Goal: Information Seeking & Learning: Learn about a topic

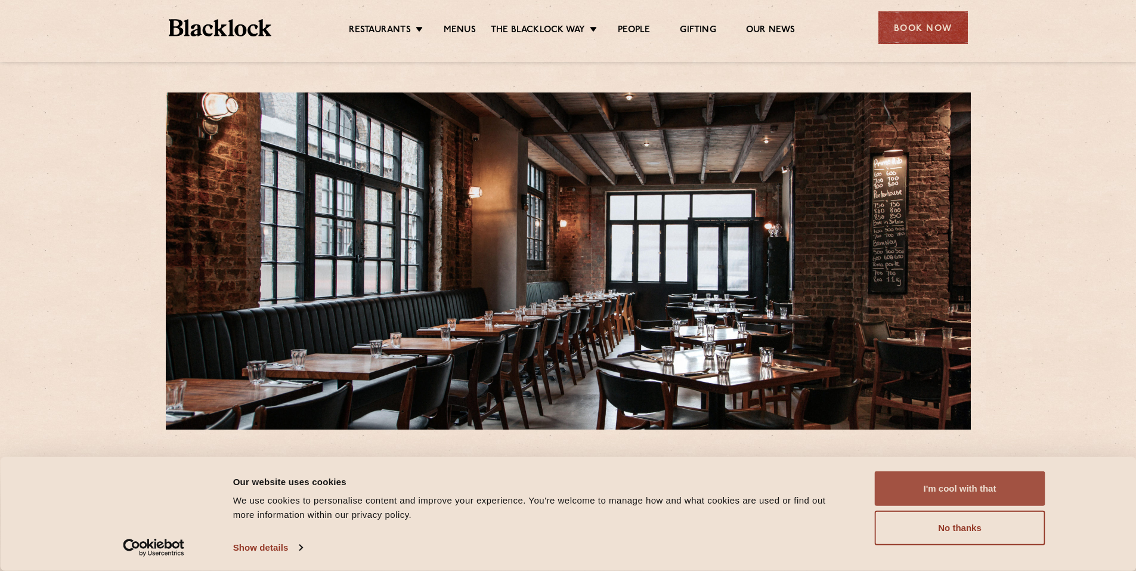
click at [911, 492] on button "I'm cool with that" at bounding box center [960, 488] width 170 height 35
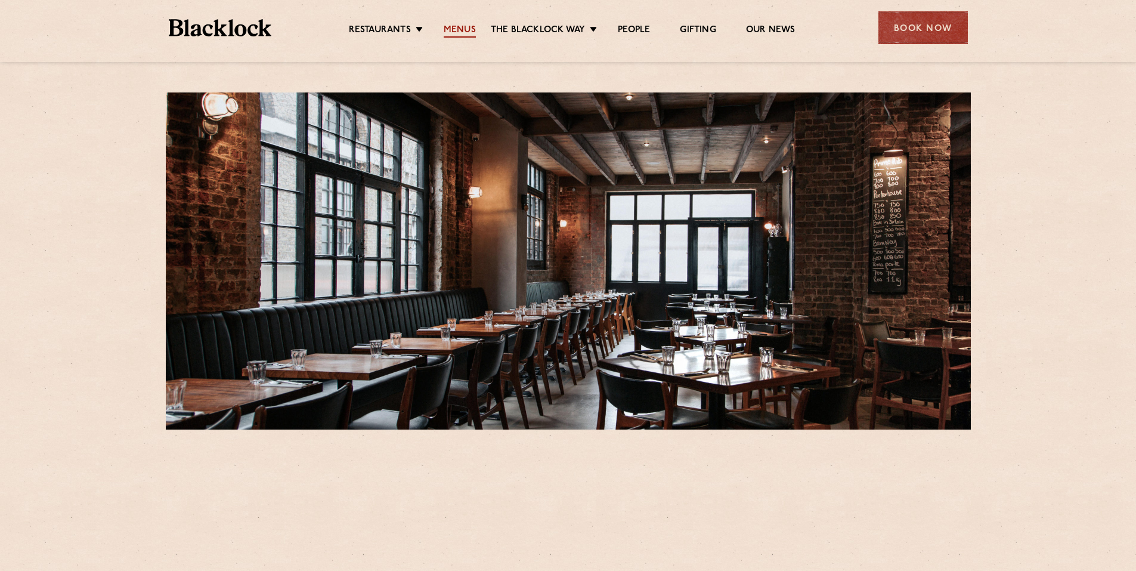
click at [470, 29] on link "Menus" at bounding box center [460, 30] width 32 height 13
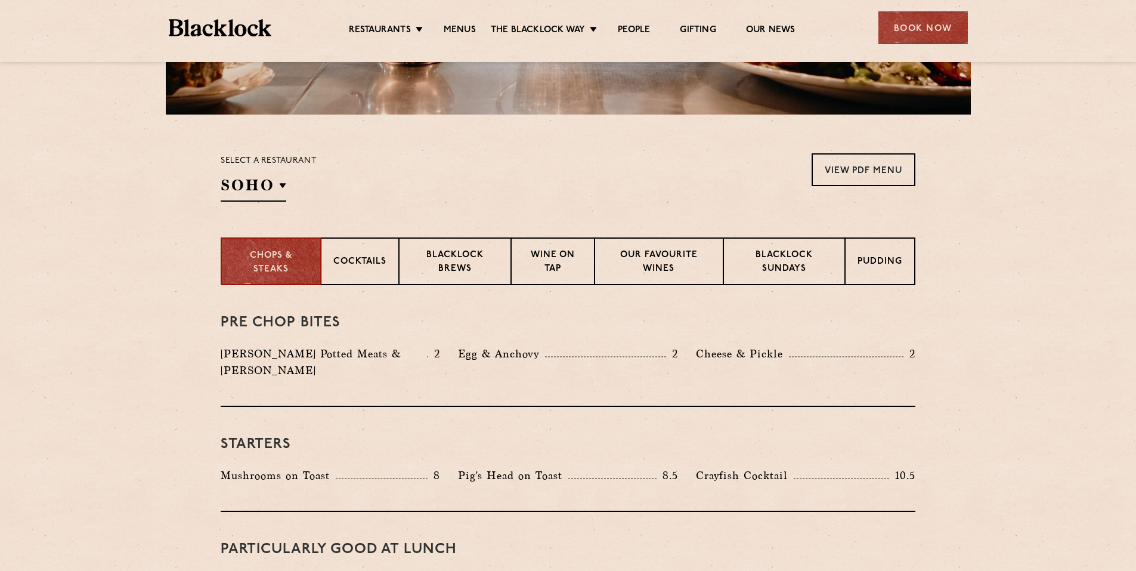
scroll to position [358, 0]
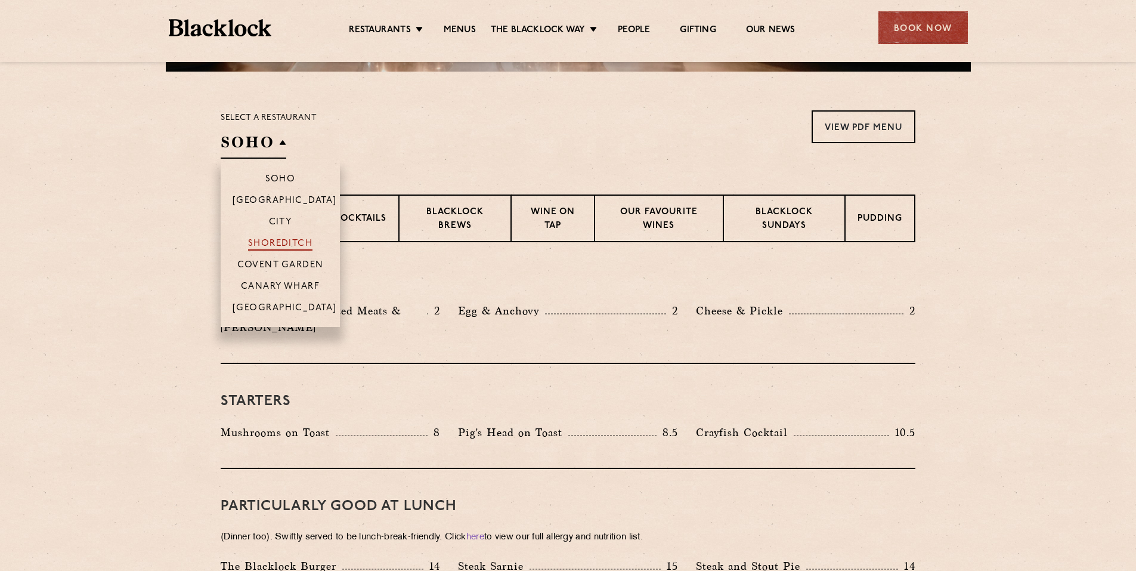
click at [293, 243] on p "Shoreditch" at bounding box center [280, 244] width 65 height 12
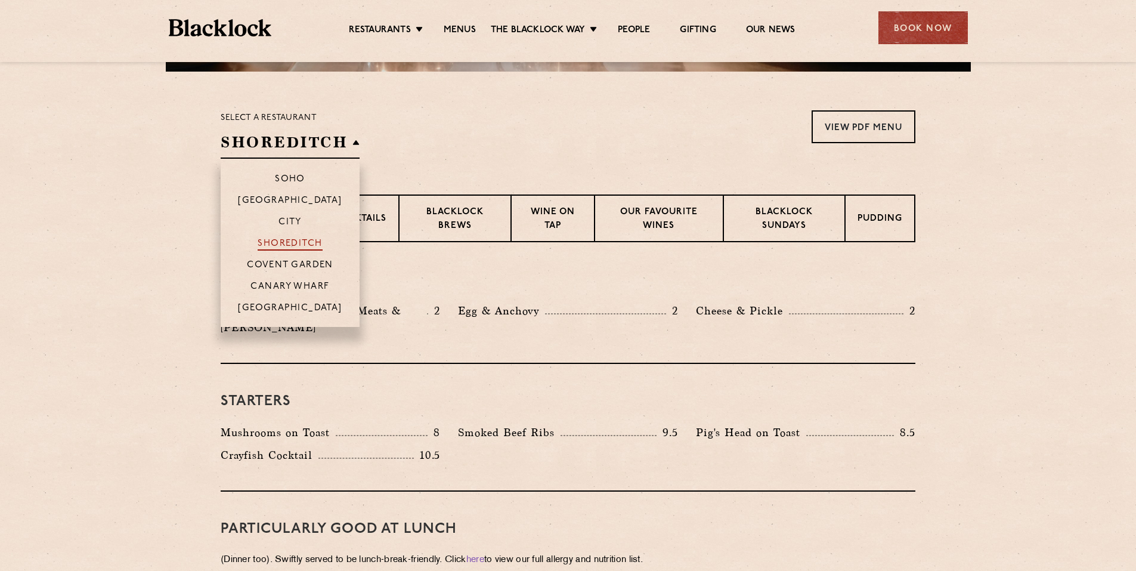
click at [312, 247] on p "Shoreditch" at bounding box center [290, 244] width 65 height 12
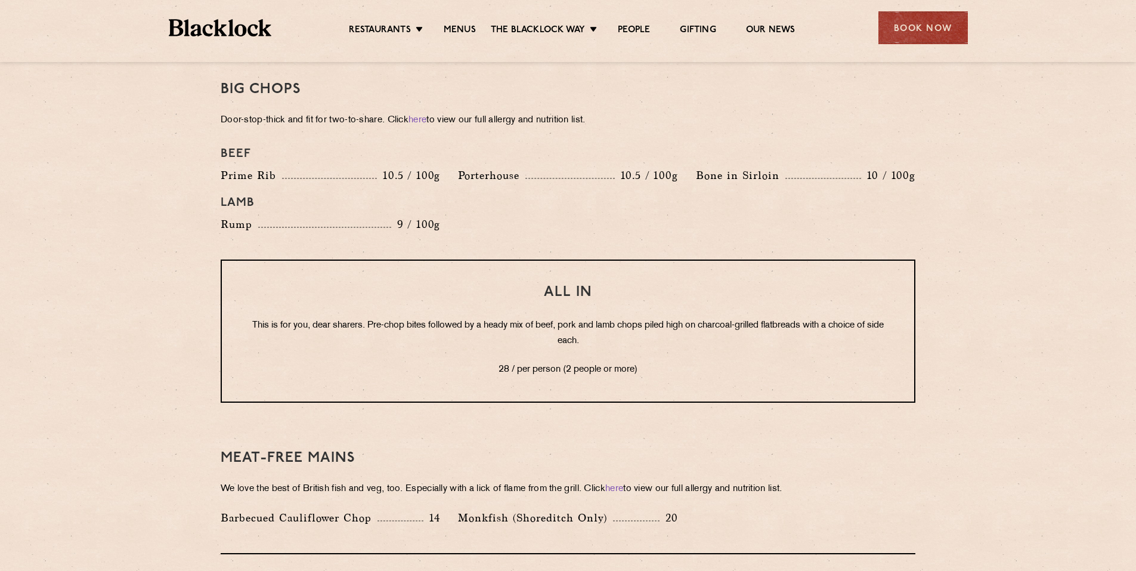
scroll to position [1371, 0]
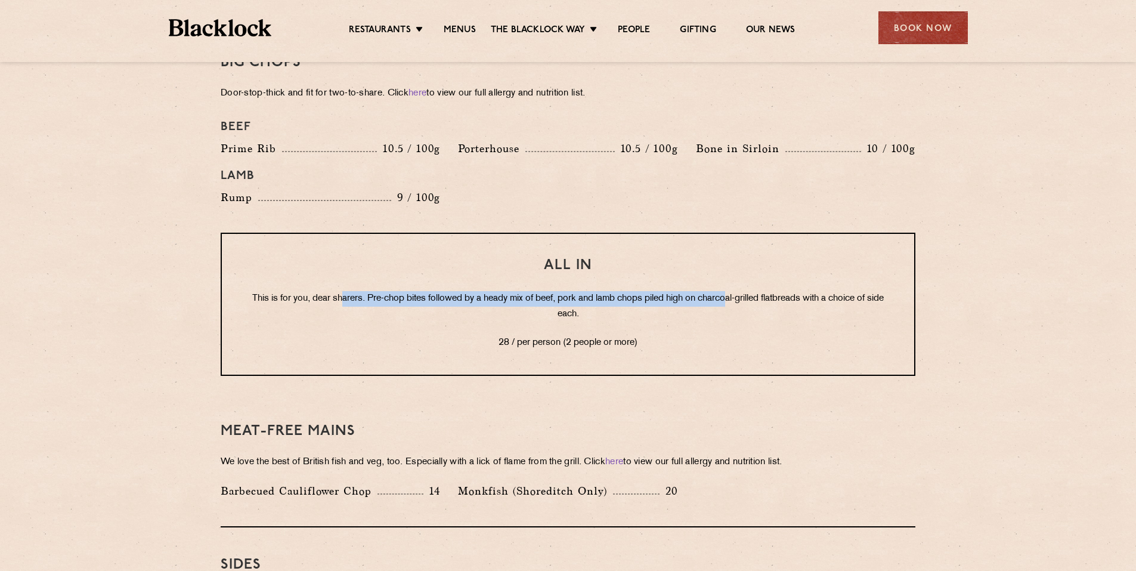
drag, startPoint x: 346, startPoint y: 271, endPoint x: 736, endPoint y: 284, distance: 390.1
click at [736, 284] on div "All In This is for you, dear sharers. Pre-chop bites followed by a heady mix of…" at bounding box center [568, 303] width 695 height 143
drag, startPoint x: 736, startPoint y: 284, endPoint x: 717, endPoint y: 274, distance: 20.8
click at [733, 291] on p "This is for you, dear sharers. Pre-chop bites followed by a heady mix of beef, …" at bounding box center [568, 306] width 644 height 31
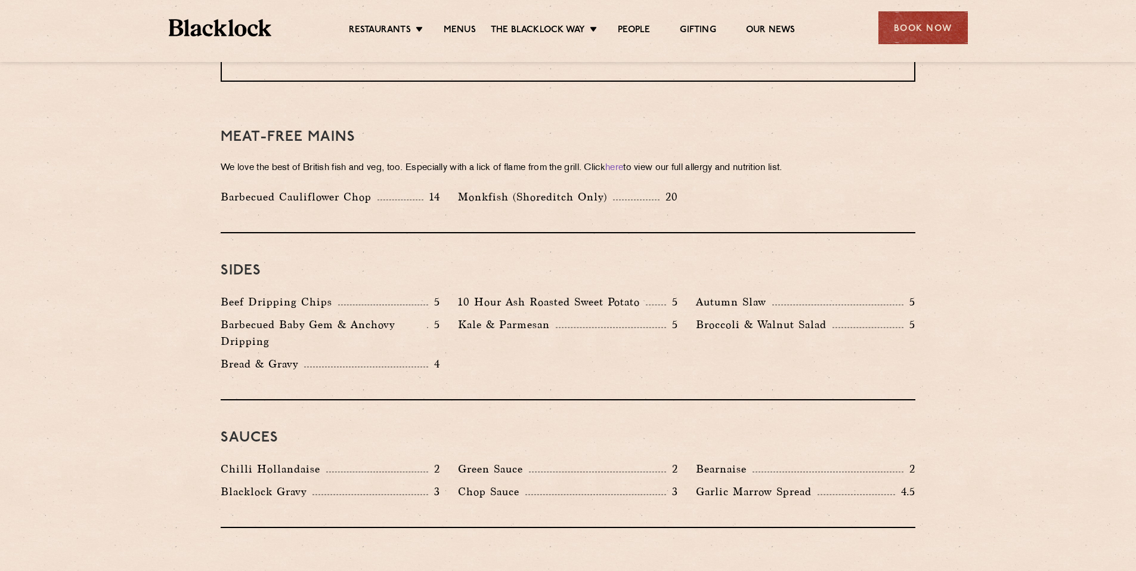
scroll to position [1669, 0]
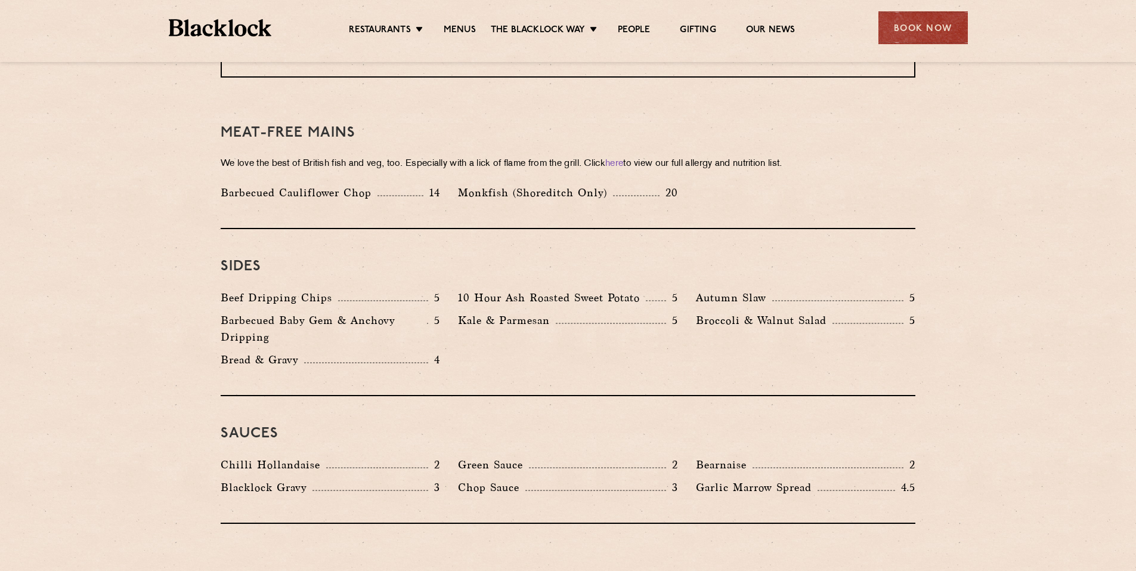
click at [727, 289] on p "Autumn Slaw" at bounding box center [734, 297] width 76 height 17
click at [524, 312] on p "Kale & Parmesan" at bounding box center [507, 320] width 98 height 17
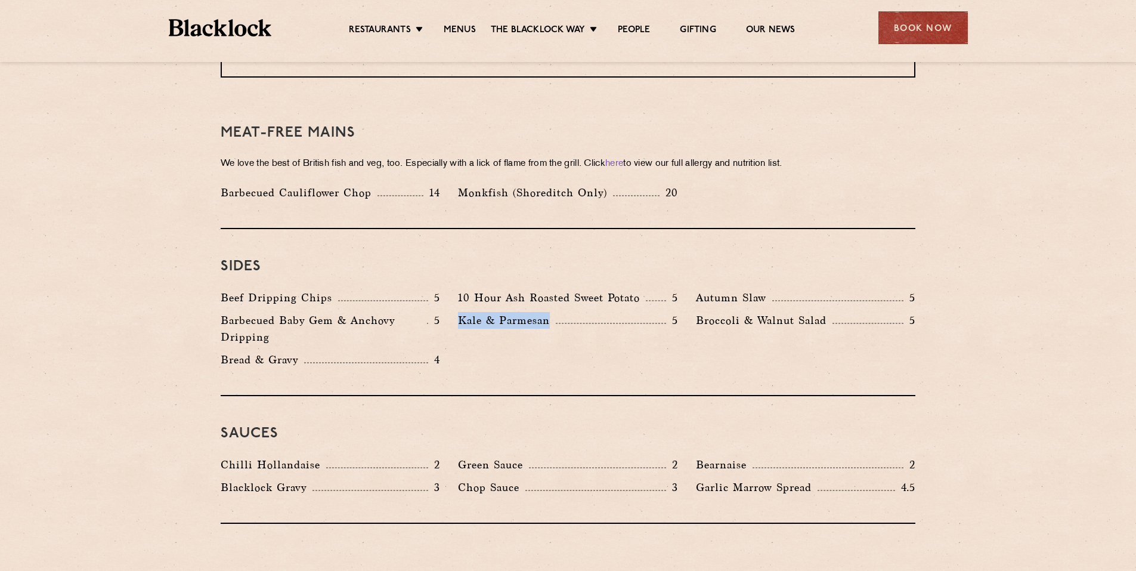
click at [524, 312] on p "Kale & Parmesan" at bounding box center [507, 320] width 98 height 17
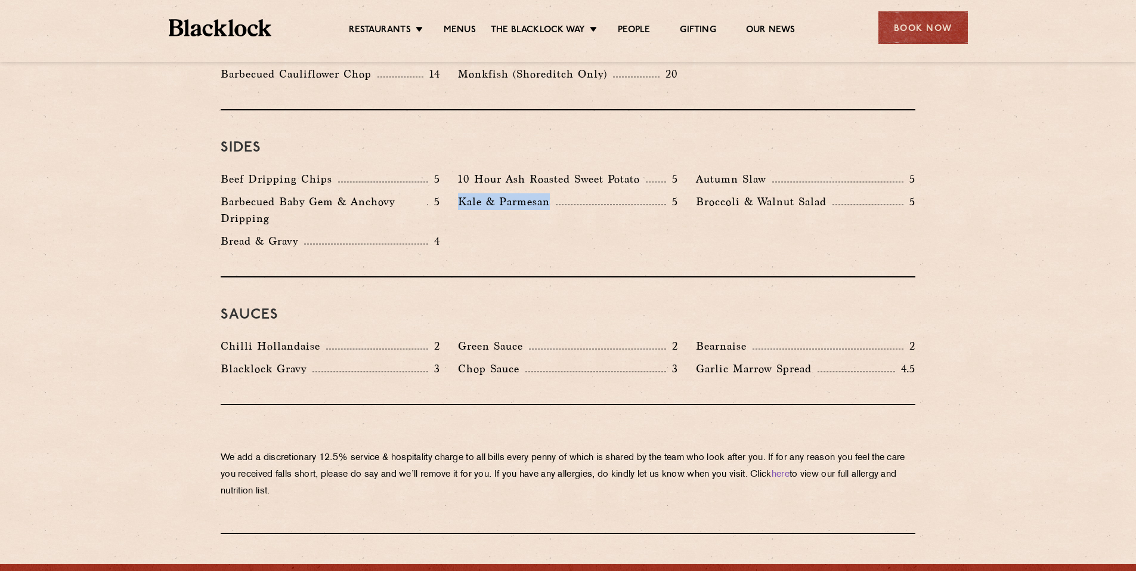
scroll to position [1788, 0]
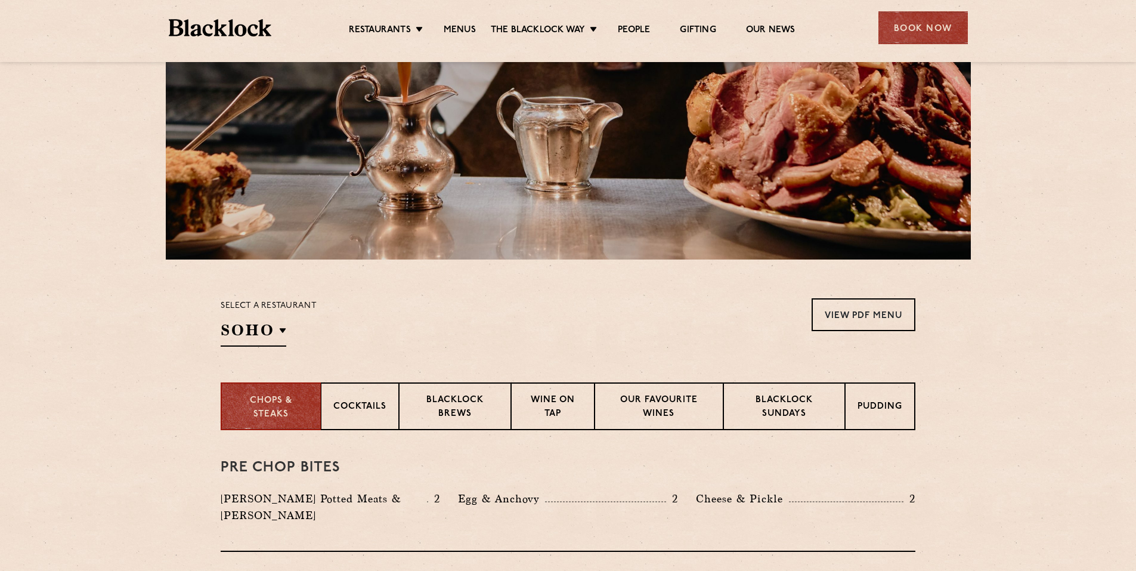
scroll to position [238, 0]
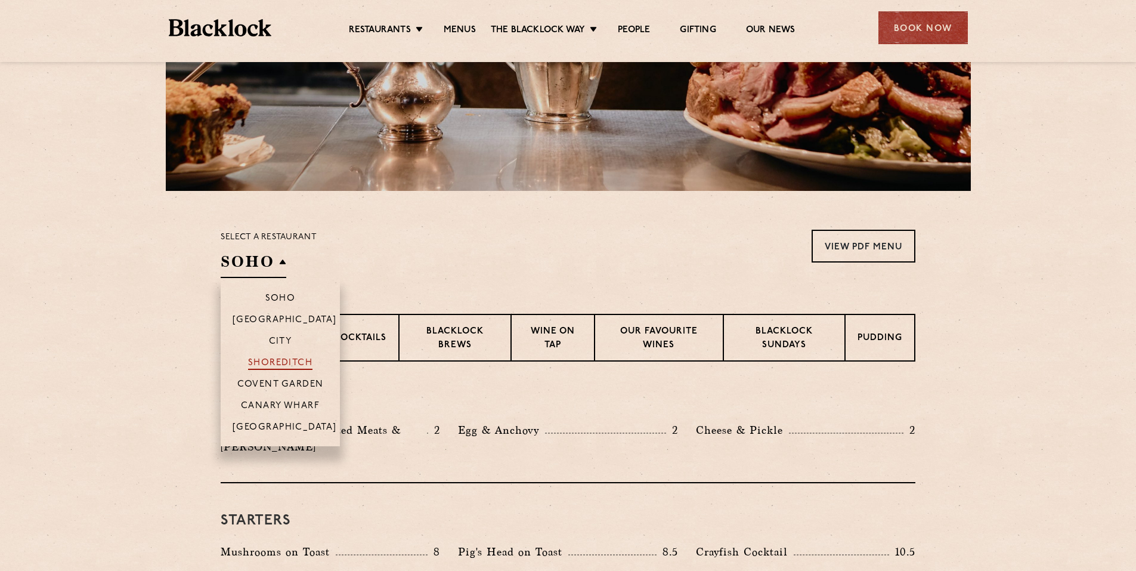
click at [296, 361] on p "Shoreditch" at bounding box center [280, 364] width 65 height 12
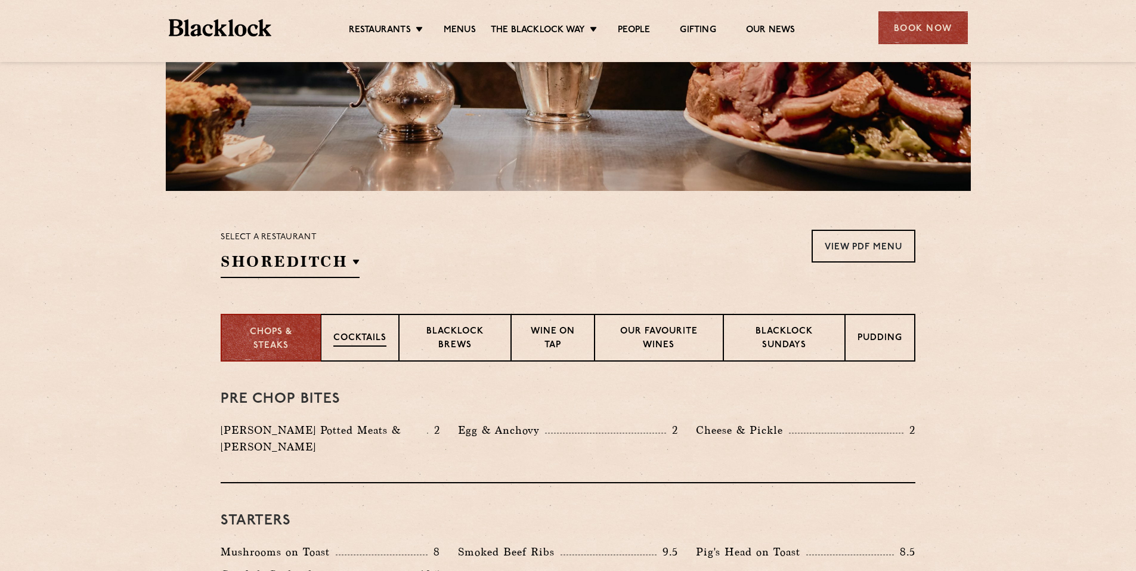
click at [362, 337] on p "Cocktails" at bounding box center [359, 338] width 53 height 15
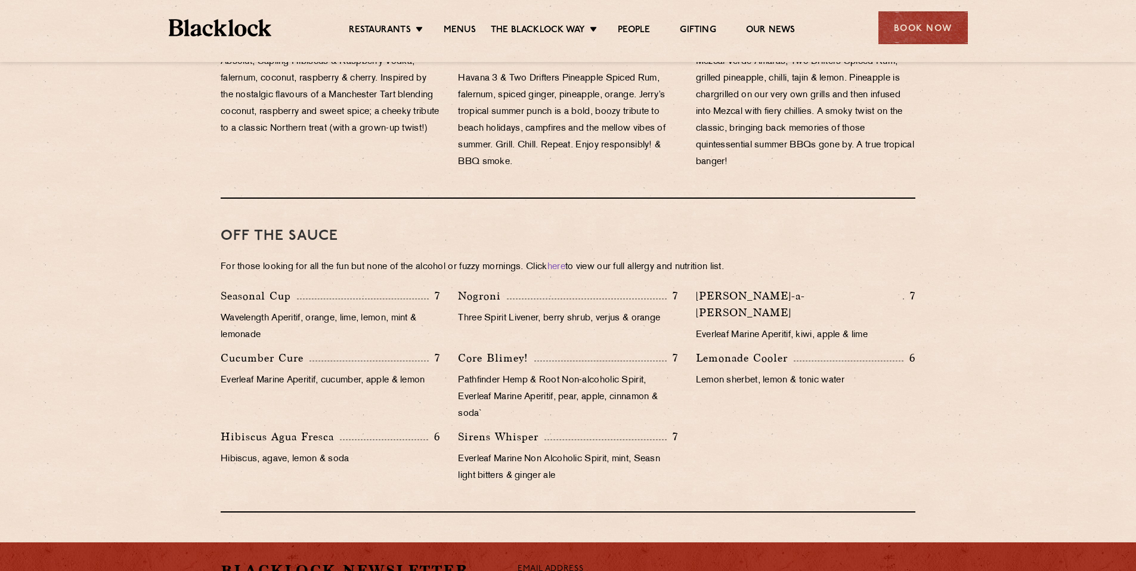
scroll to position [1073, 0]
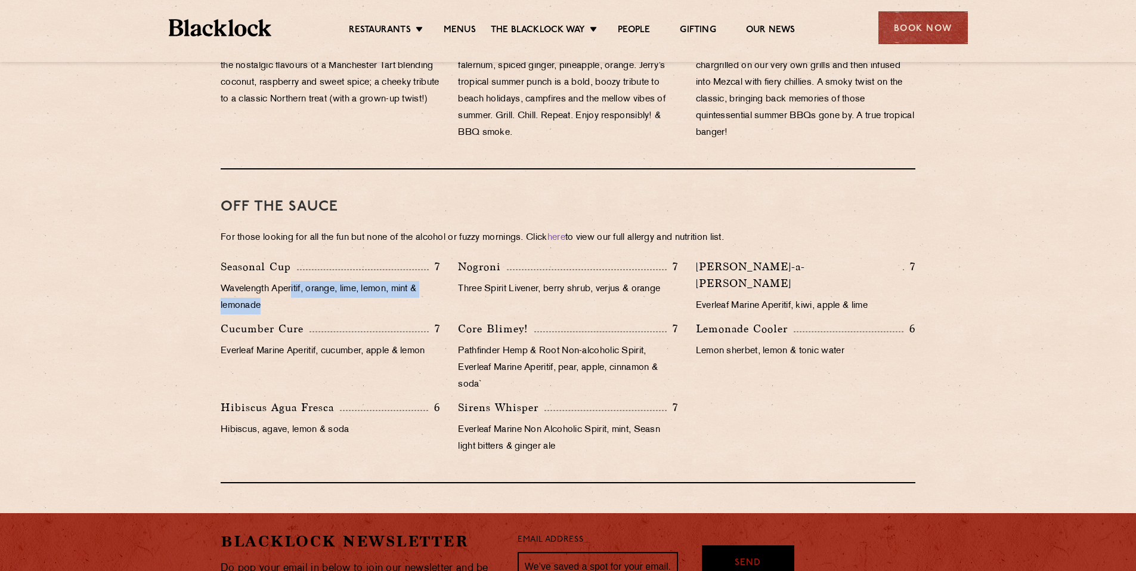
drag, startPoint x: 292, startPoint y: 273, endPoint x: 390, endPoint y: 287, distance: 99.3
click at [390, 287] on p "Wavelength Aperitif, orange, lime, lemon, mint & lemonade" at bounding box center [330, 297] width 219 height 33
drag, startPoint x: 390, startPoint y: 287, endPoint x: 384, endPoint y: 312, distance: 25.9
click at [384, 320] on div "Cucumber Cure 7" at bounding box center [330, 328] width 219 height 17
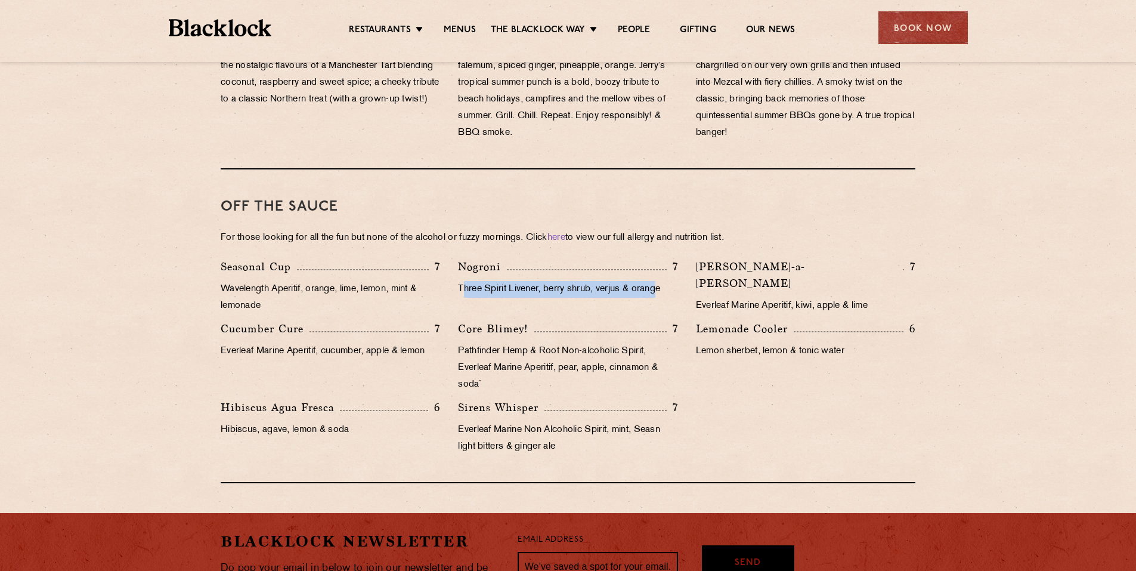
drag, startPoint x: 461, startPoint y: 272, endPoint x: 661, endPoint y: 278, distance: 199.8
click at [661, 281] on p "Three Spirit Livener, berry shrub, verjus & orange" at bounding box center [567, 289] width 219 height 17
drag, startPoint x: 661, startPoint y: 278, endPoint x: 657, endPoint y: 290, distance: 11.9
click at [644, 293] on div "Nogroni 7 Three Spirit Livener, berry shrub, verjus & orange" at bounding box center [567, 289] width 237 height 62
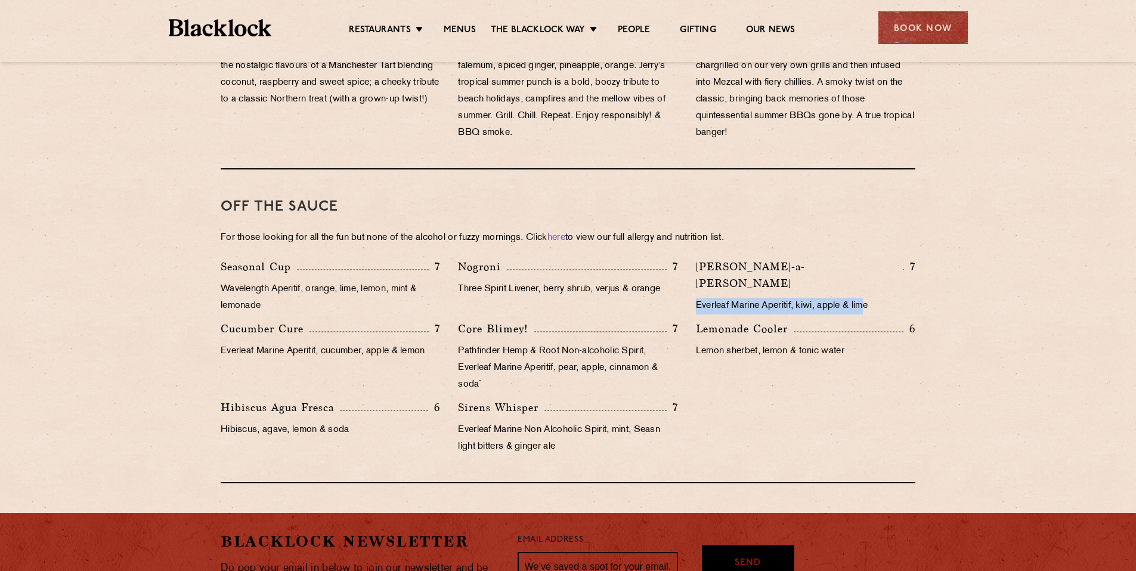
drag, startPoint x: 693, startPoint y: 271, endPoint x: 871, endPoint y: 271, distance: 178.2
click at [871, 271] on div "Kiwi Mock-a-Rita 7 Everleaf Marine Aperitif, kiwi, apple & lime" at bounding box center [805, 289] width 237 height 62
click at [764, 297] on p "Everleaf Marine Aperitif, kiwi, apple & lime" at bounding box center [805, 305] width 219 height 17
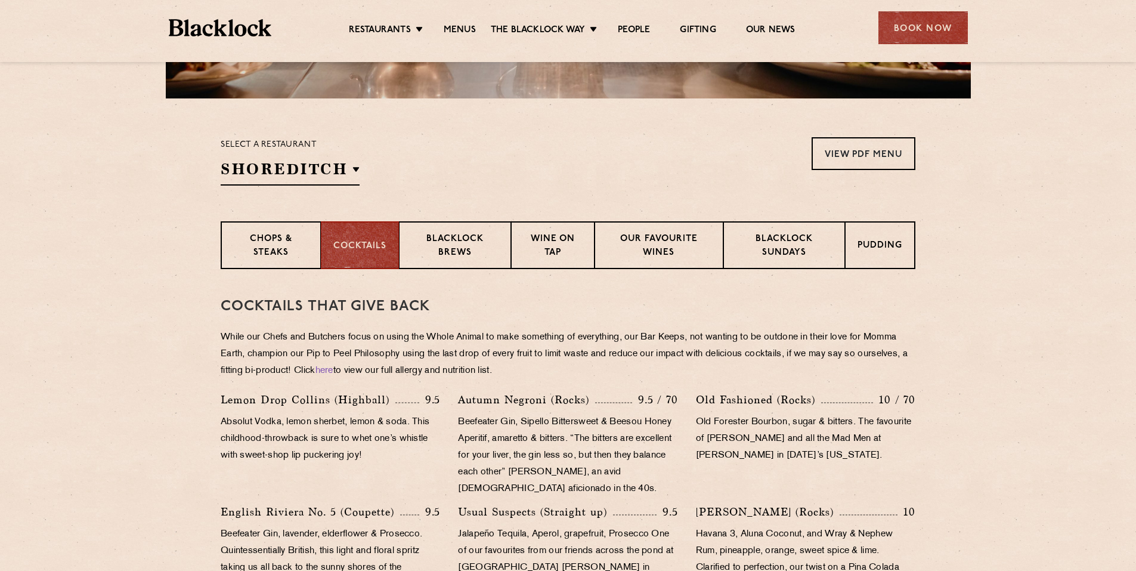
scroll to position [303, 0]
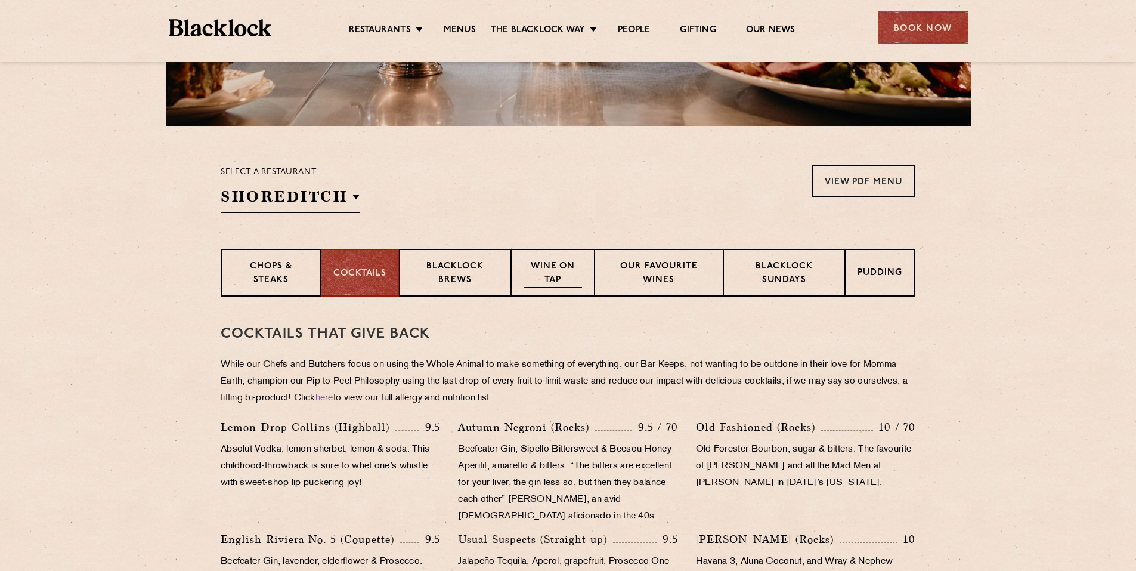
click at [585, 272] on div "Wine on Tap" at bounding box center [552, 273] width 83 height 48
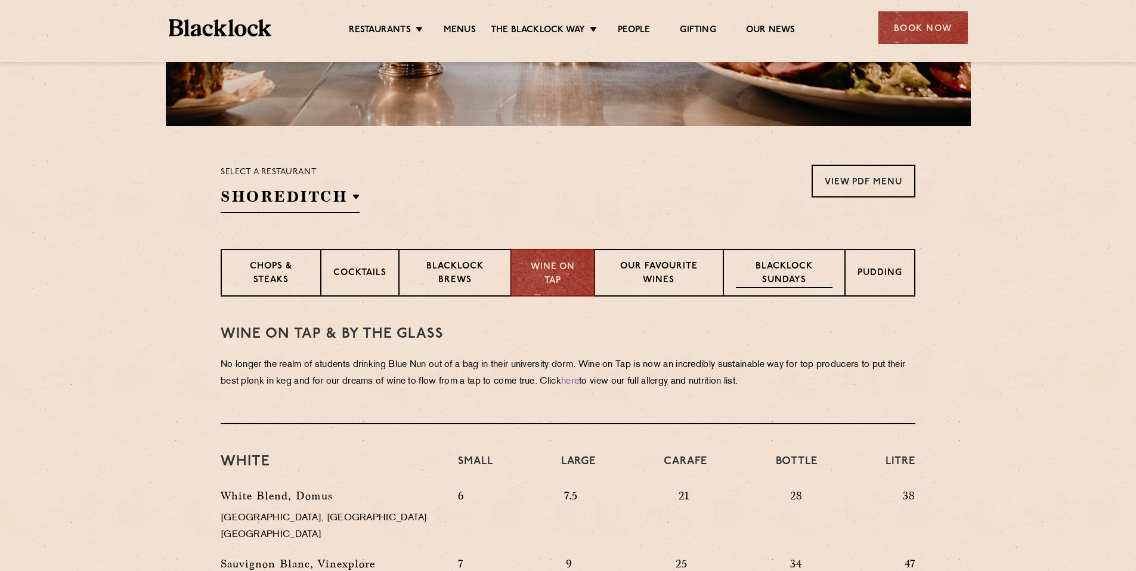
click at [796, 272] on p "Blacklock Sundays" at bounding box center [784, 274] width 97 height 28
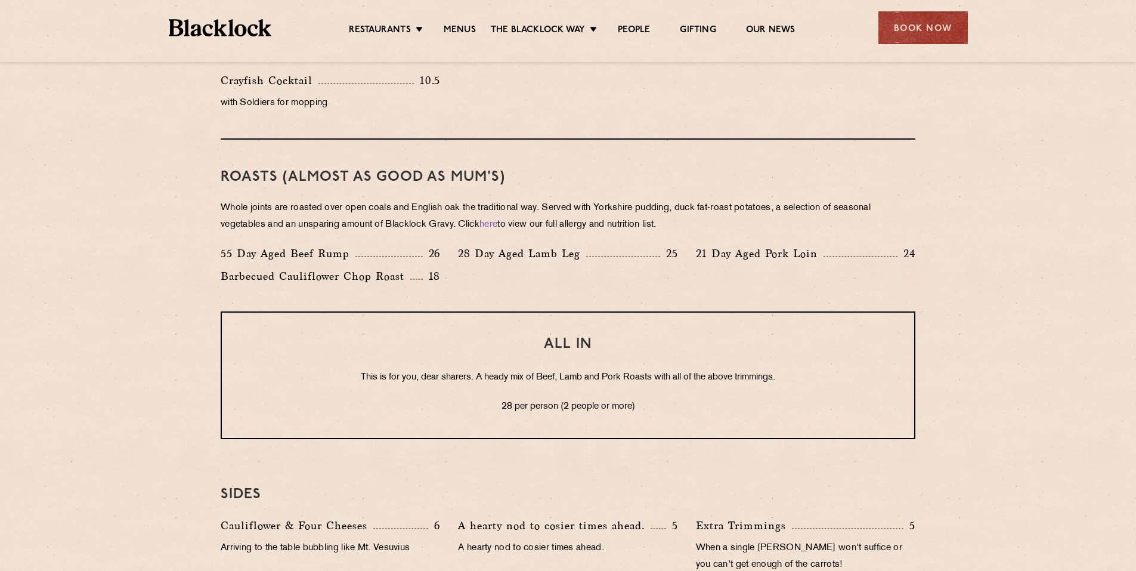
scroll to position [840, 0]
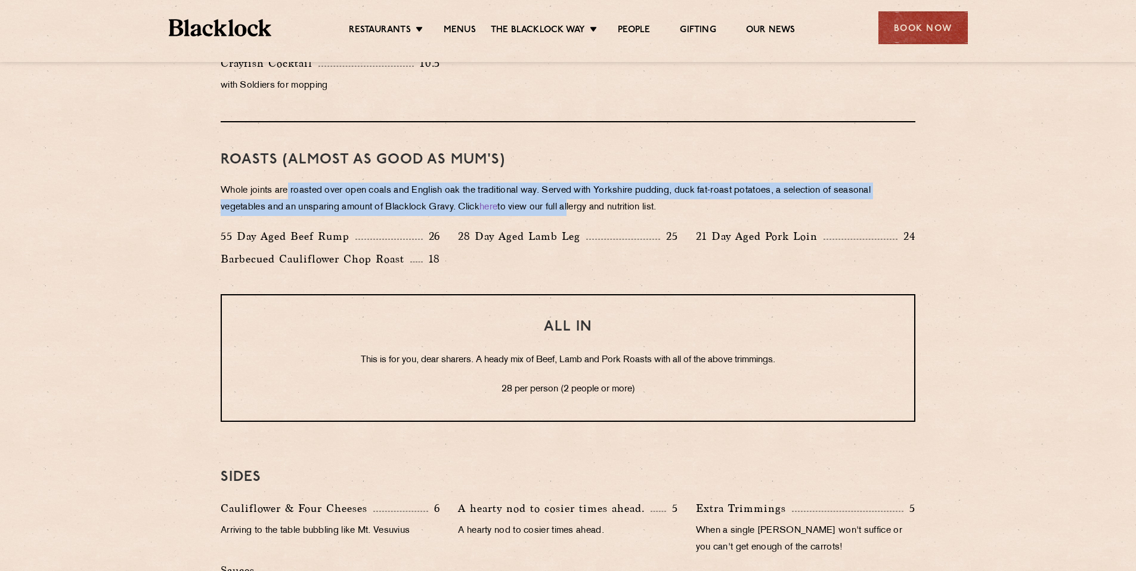
drag, startPoint x: 289, startPoint y: 190, endPoint x: 577, endPoint y: 206, distance: 288.4
click at [577, 206] on p "Whole joints are roasted over open coals and English oak the traditional way. S…" at bounding box center [568, 198] width 695 height 33
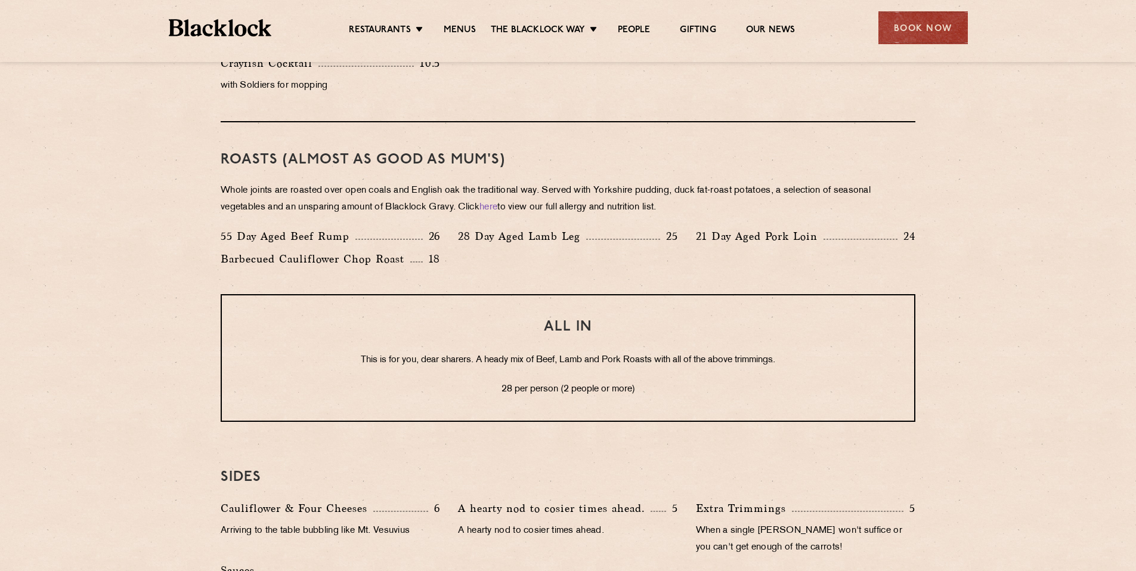
click at [358, 216] on div "Roasts (Almost as good as Mum's) Whole joints are roasted over open coals and E…" at bounding box center [568, 208] width 695 height 172
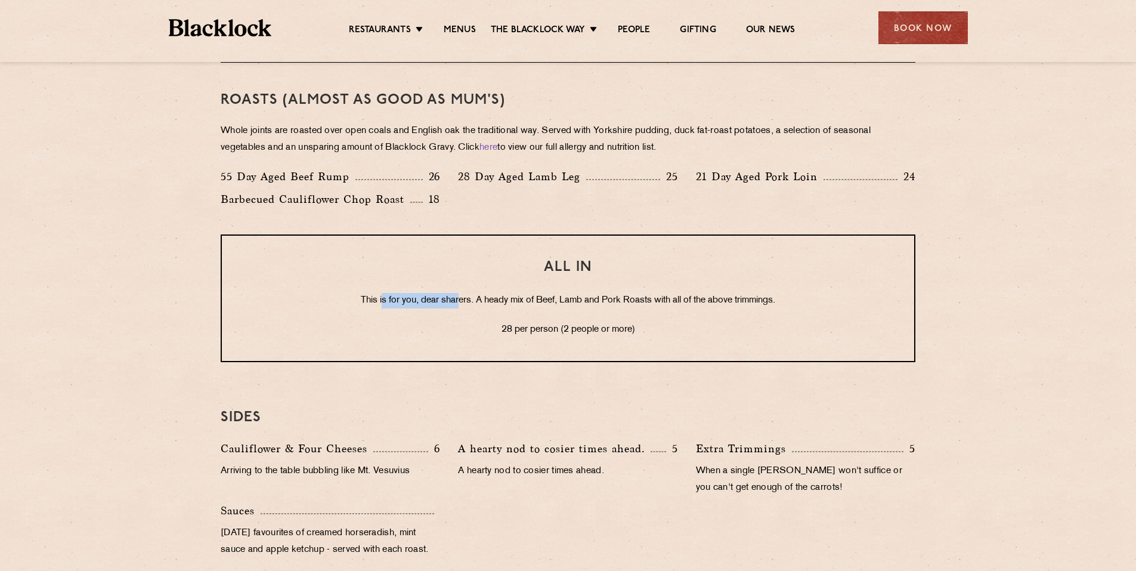
drag, startPoint x: 378, startPoint y: 303, endPoint x: 456, endPoint y: 300, distance: 78.2
click at [456, 300] on p "This is for you, dear sharers. A heady mix of Beef, Lamb and Pork Roasts with a…" at bounding box center [568, 300] width 644 height 15
drag, startPoint x: 456, startPoint y: 300, endPoint x: 413, endPoint y: 302, distance: 43.6
click at [413, 302] on p "This is for you, dear sharers. A heady mix of Beef, Lamb and Pork Roasts with a…" at bounding box center [568, 300] width 644 height 15
drag, startPoint x: 367, startPoint y: 302, endPoint x: 683, endPoint y: 300, distance: 316.0
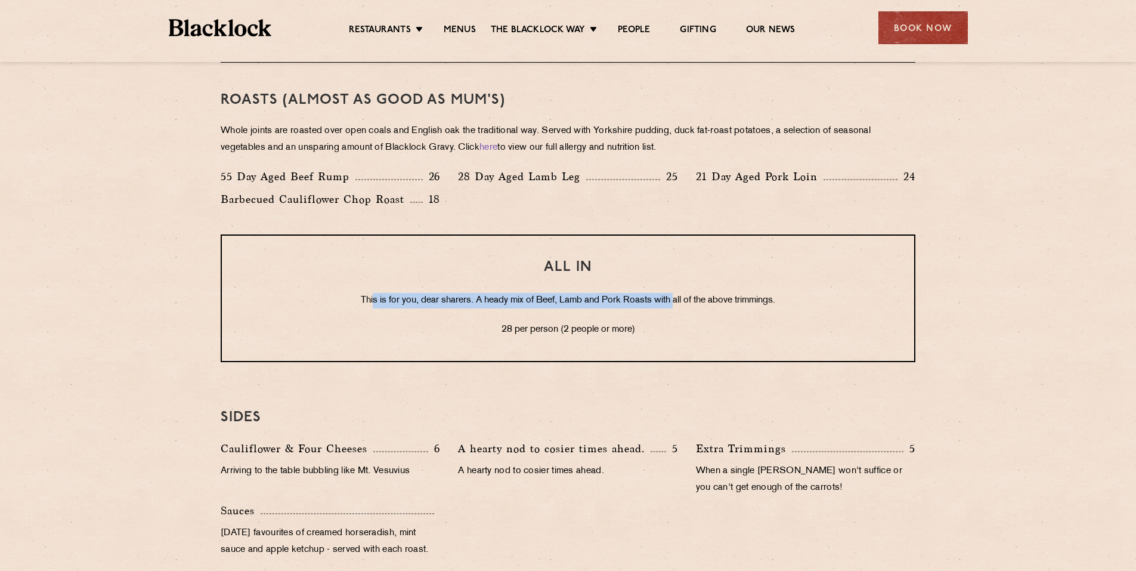
click at [683, 300] on p "This is for you, dear sharers. A heady mix of Beef, Lamb and Pork Roasts with a…" at bounding box center [568, 300] width 644 height 15
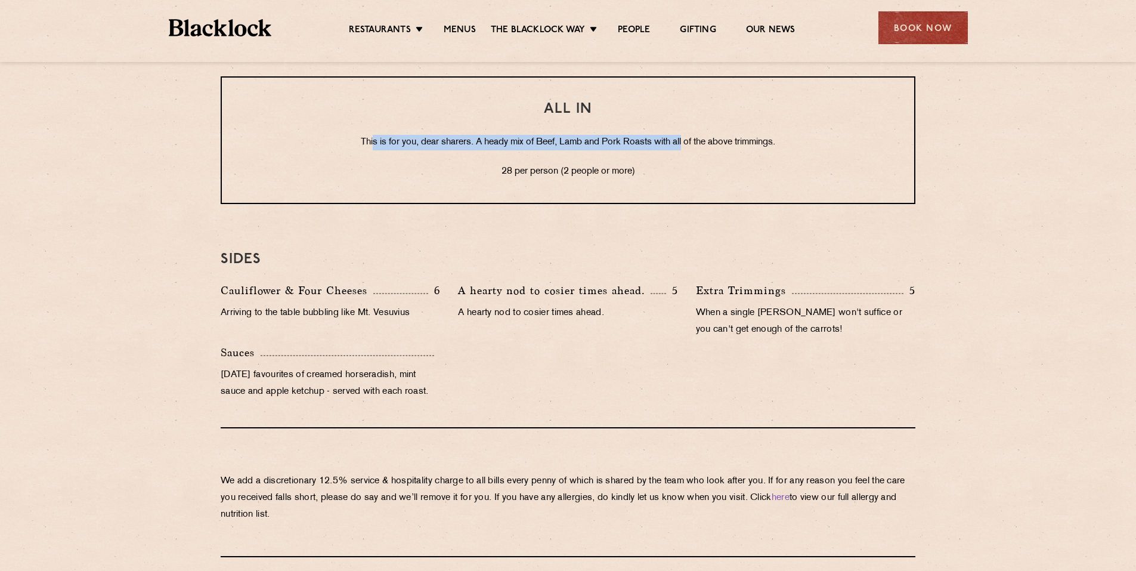
scroll to position [1078, 0]
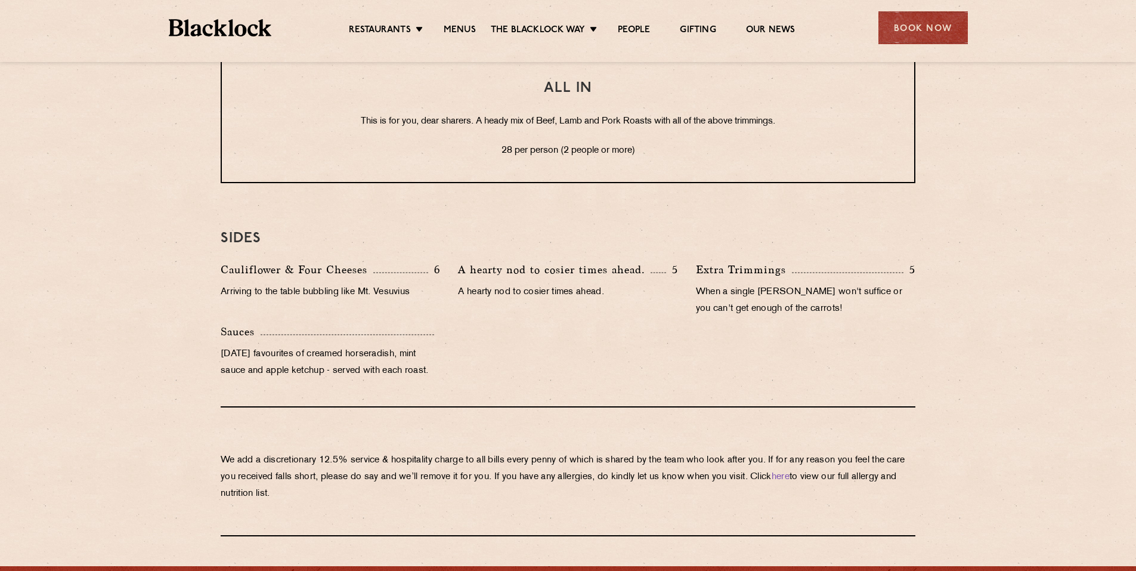
click at [433, 283] on div "Cauliflower & Four Cheeses 6 Arriving to the table bubbling like Mt. Vesuvius" at bounding box center [330, 292] width 237 height 62
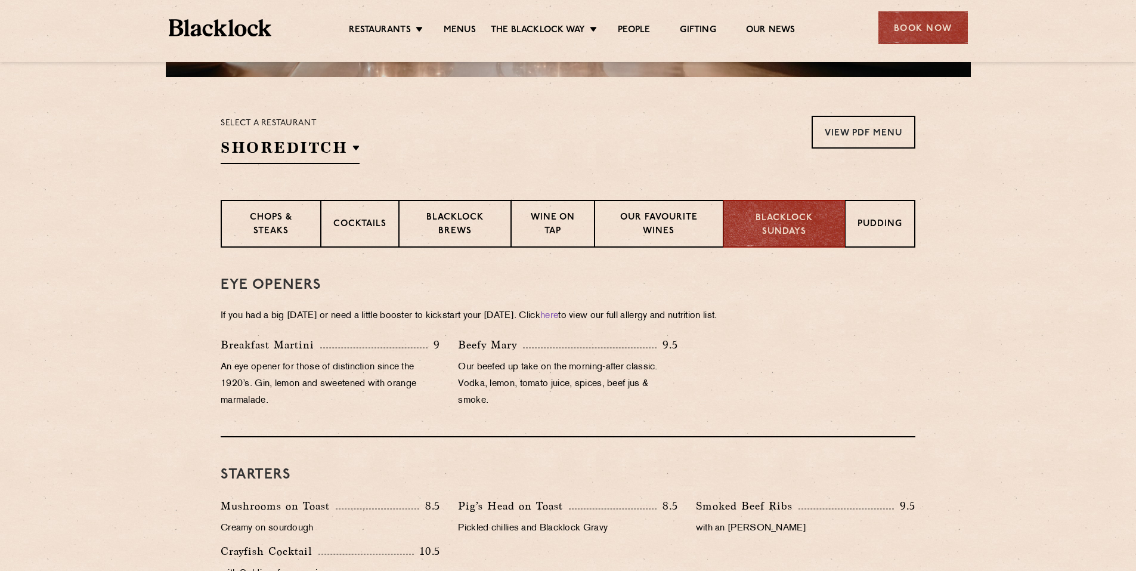
scroll to position [184, 0]
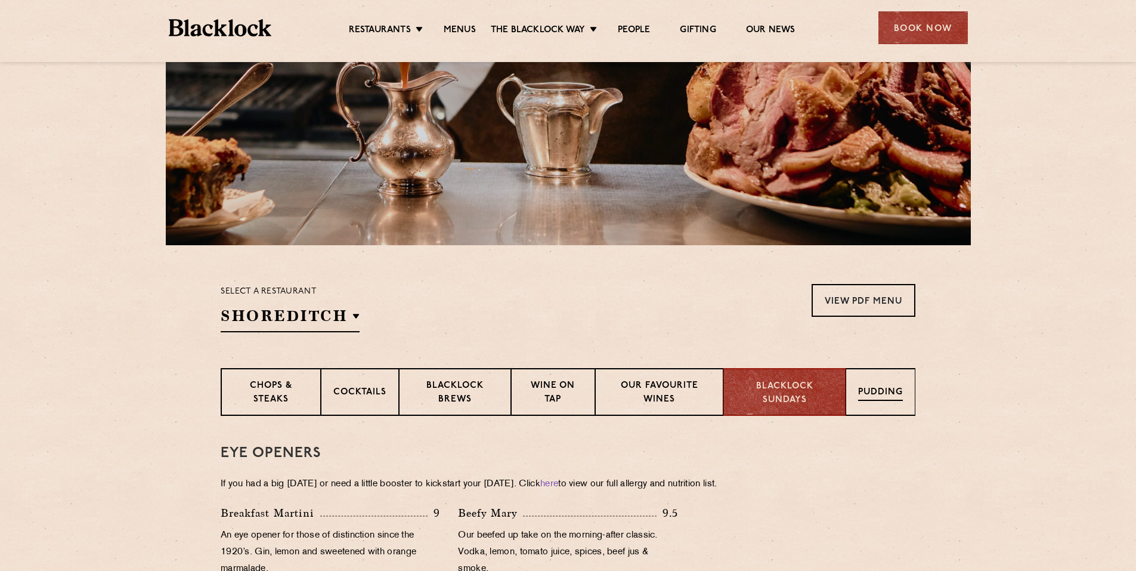
click at [879, 399] on p "Pudding" at bounding box center [880, 393] width 45 height 15
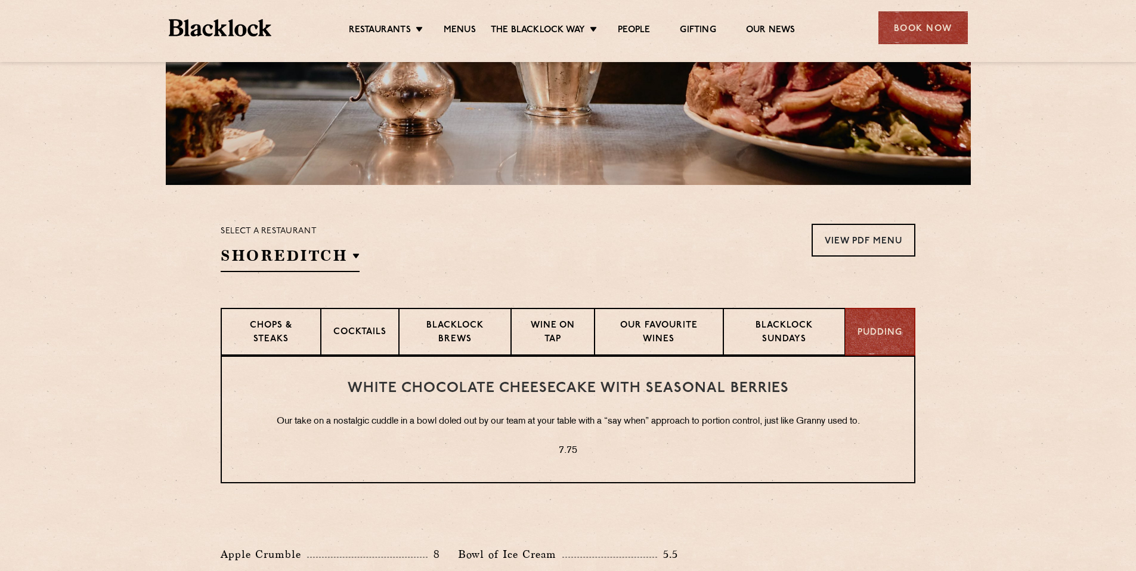
scroll to position [244, 0]
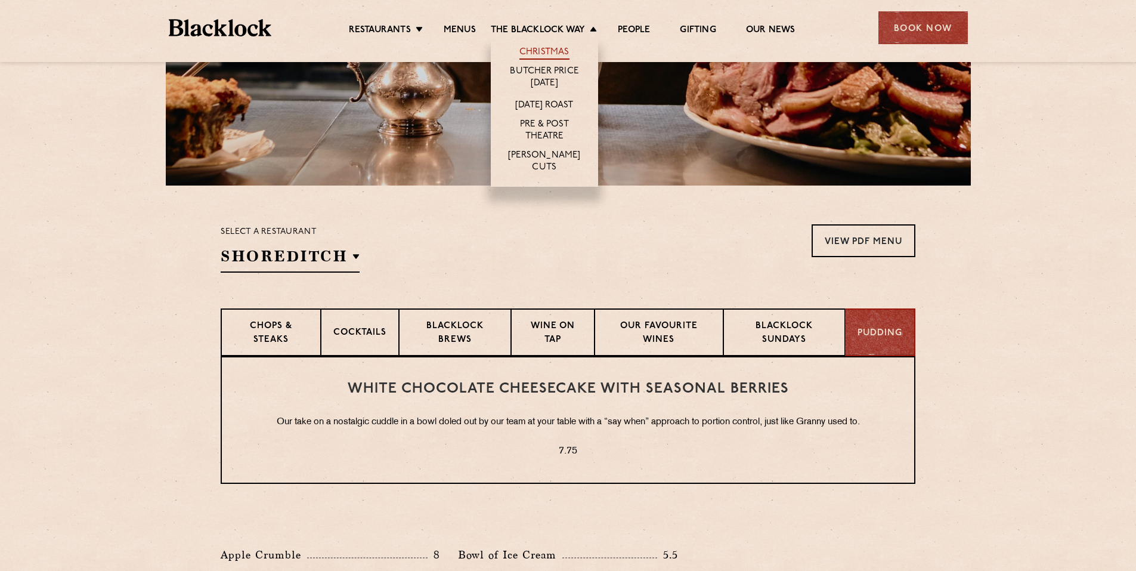
click at [542, 48] on link "Christmas" at bounding box center [544, 52] width 50 height 13
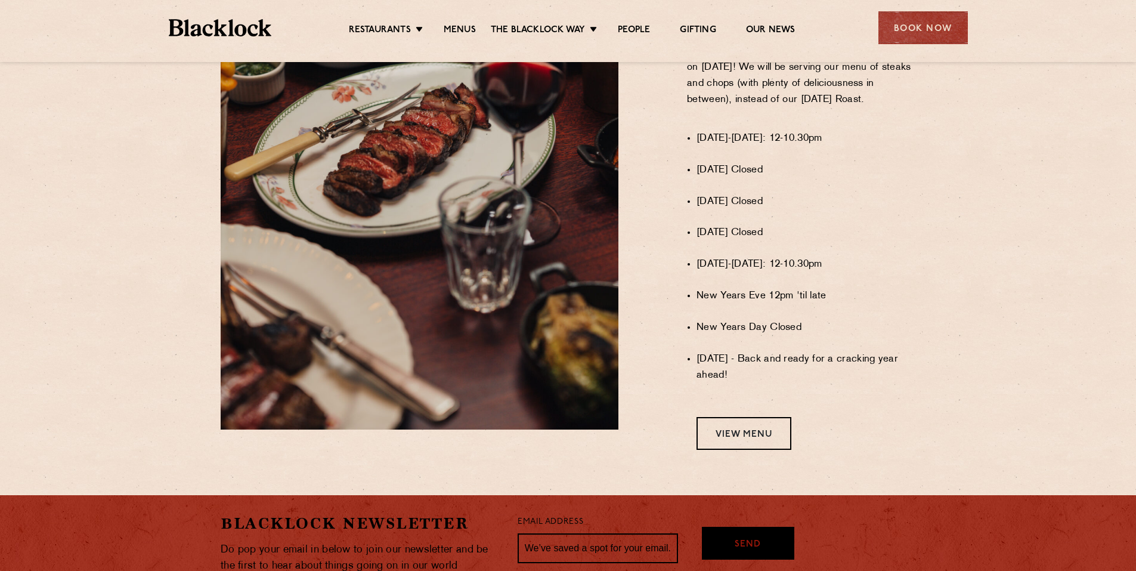
scroll to position [894, 0]
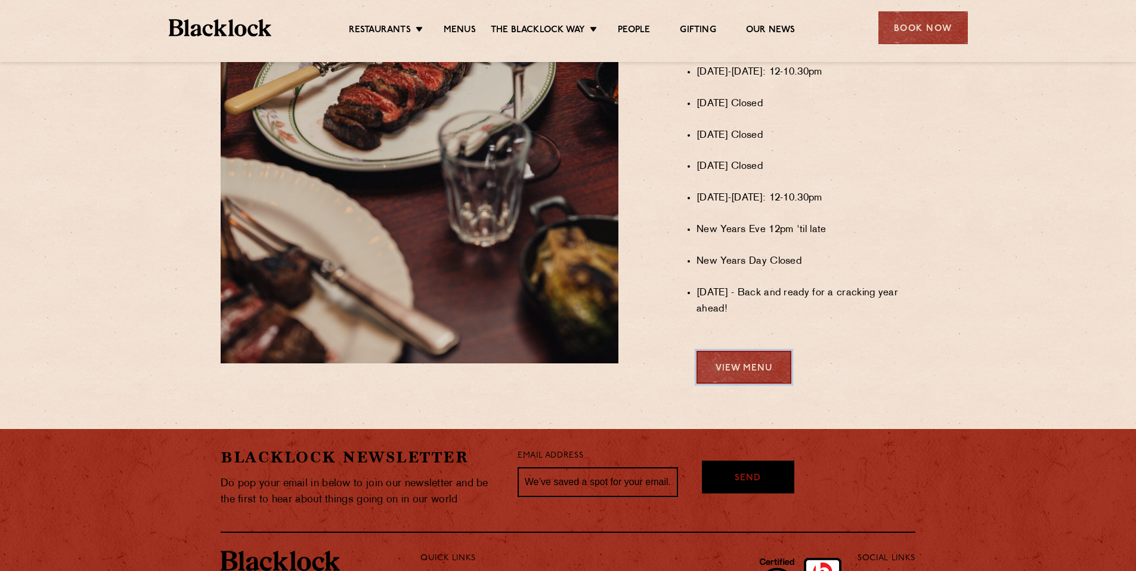
click at [763, 378] on link "View Menu" at bounding box center [743, 367] width 95 height 33
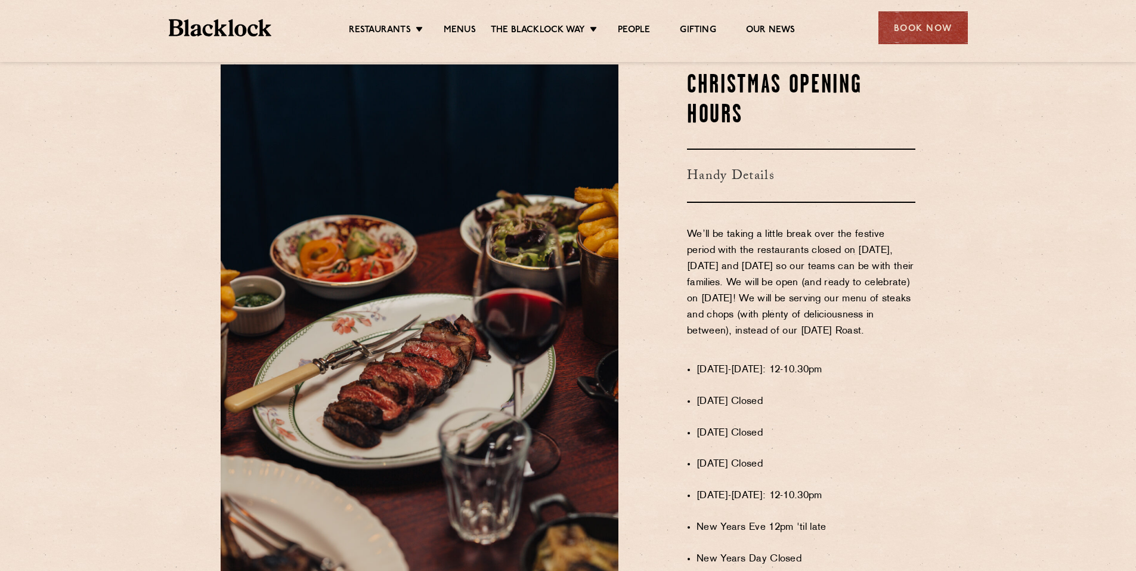
scroll to position [596, 0]
drag, startPoint x: 841, startPoint y: 299, endPoint x: 878, endPoint y: 338, distance: 53.6
click at [878, 338] on p "We’ll be taking a little break over the festive period with the restaurants clo…" at bounding box center [801, 291] width 228 height 129
drag, startPoint x: 878, startPoint y: 338, endPoint x: 847, endPoint y: 339, distance: 31.0
click at [848, 339] on p "We’ll be taking a little break over the festive period with the restaurants clo…" at bounding box center [801, 291] width 228 height 129
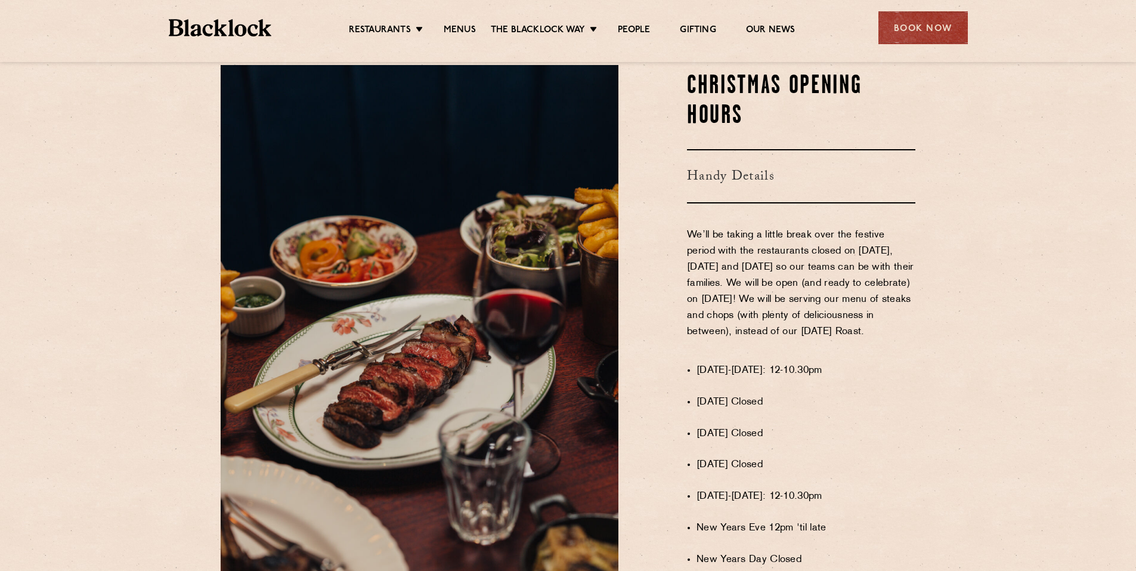
drag, startPoint x: 784, startPoint y: 275, endPoint x: 855, endPoint y: 336, distance: 94.3
click at [855, 336] on p "We’ll be taking a little break over the festive period with the restaurants clo…" at bounding box center [801, 291] width 228 height 129
drag, startPoint x: 855, startPoint y: 336, endPoint x: 818, endPoint y: 336, distance: 37.0
click at [818, 336] on p "We’ll be taking a little break over the festive period with the restaurants clo…" at bounding box center [801, 291] width 228 height 129
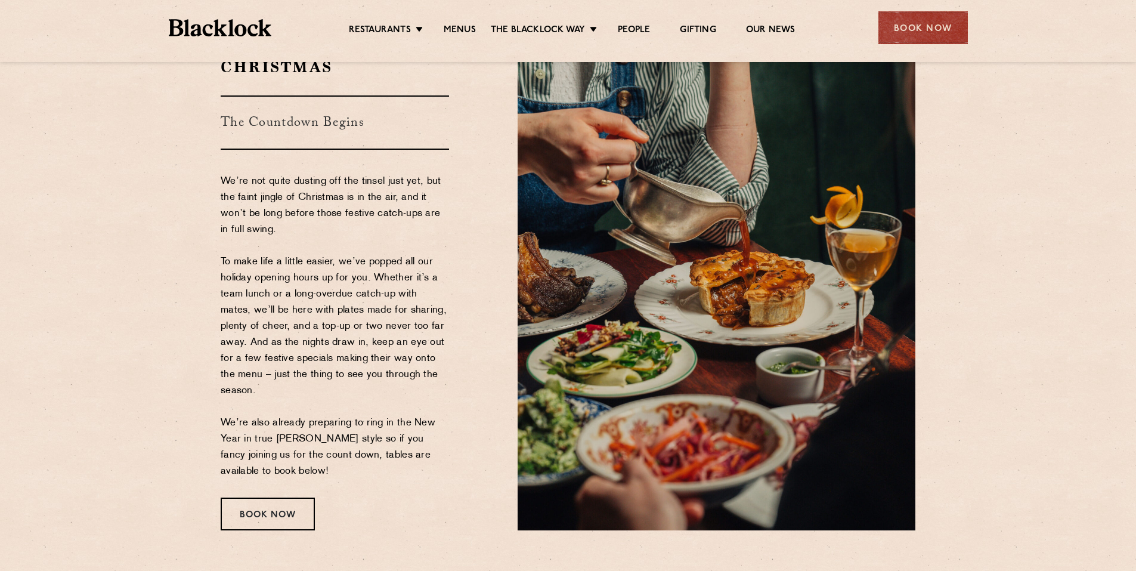
scroll to position [0, 0]
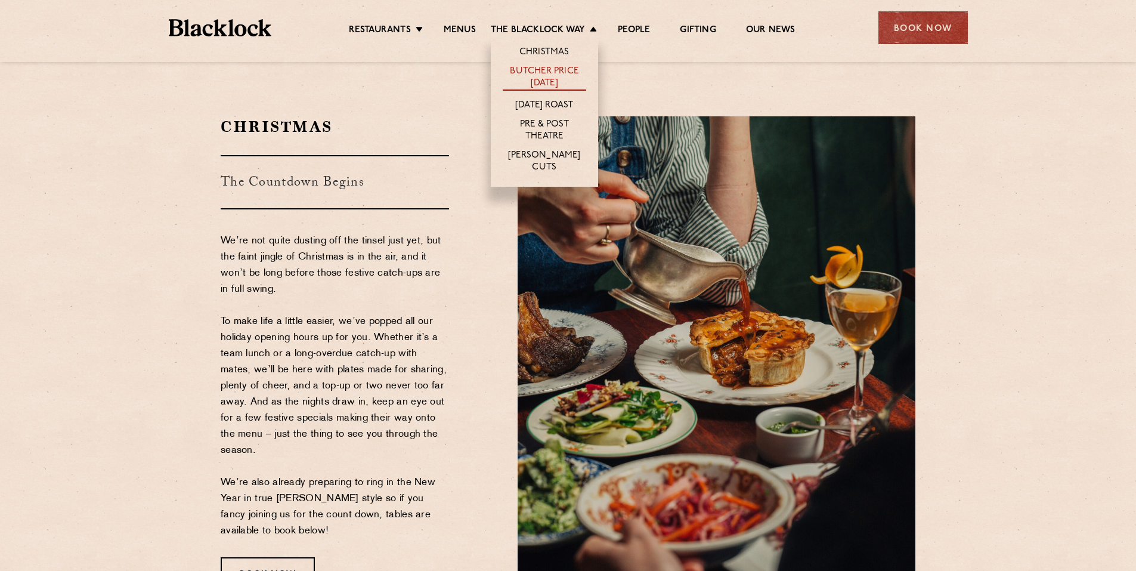
click at [544, 81] on link "Butcher Price [DATE]" at bounding box center [544, 78] width 83 height 25
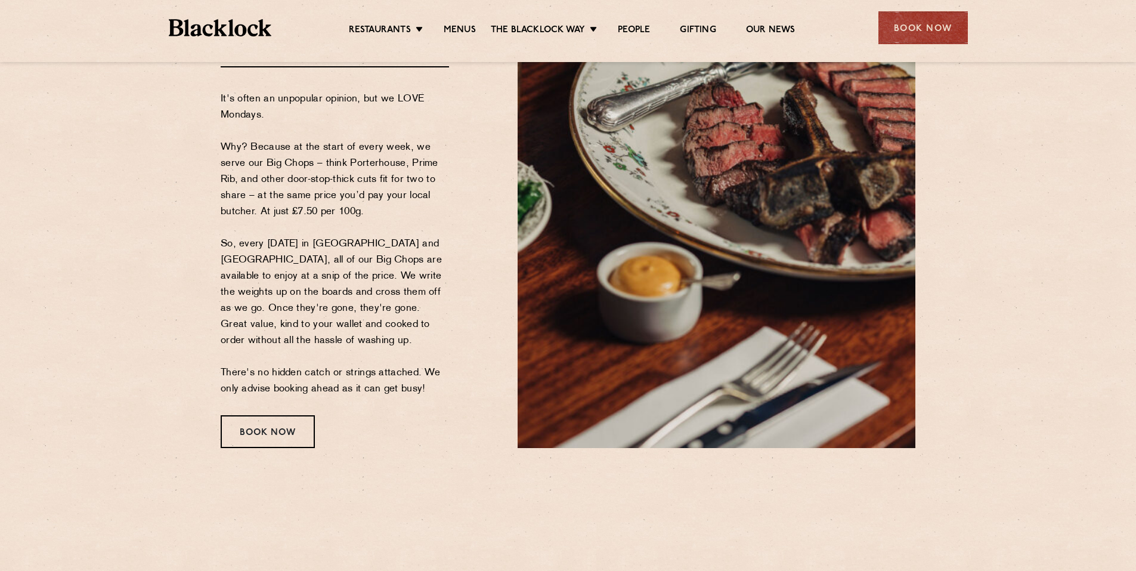
scroll to position [179, 0]
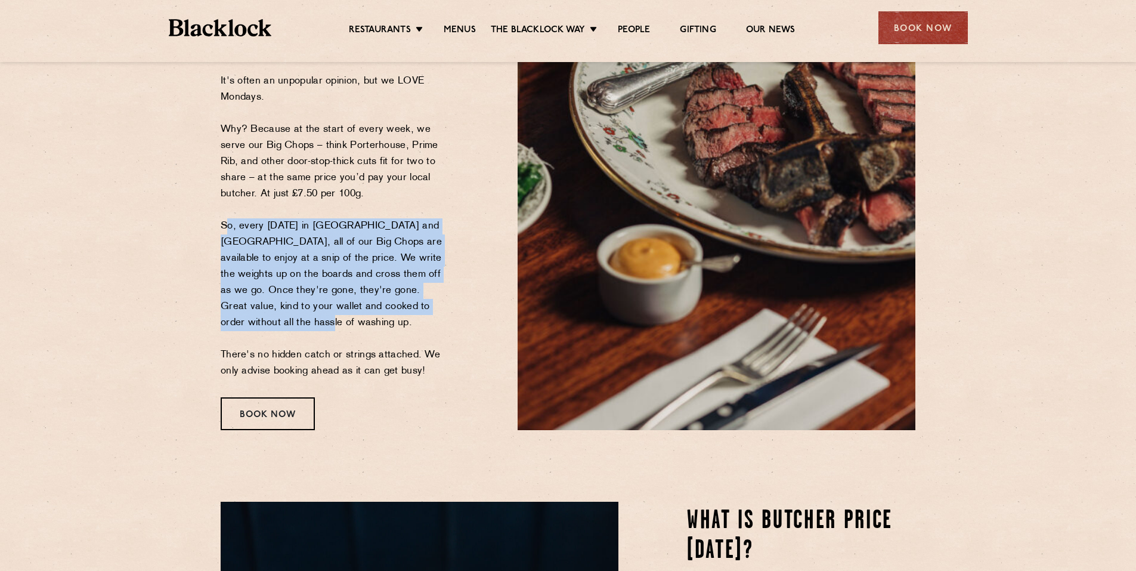
drag, startPoint x: 221, startPoint y: 224, endPoint x: 448, endPoint y: 322, distance: 247.5
click at [448, 322] on p "It's often an unpopular opinion, but we LOVE Mondays. Why? Because at the start…" at bounding box center [335, 226] width 228 height 306
drag, startPoint x: 448, startPoint y: 322, endPoint x: 385, endPoint y: 271, distance: 81.4
click at [389, 282] on p "It's often an unpopular opinion, but we LOVE Mondays. Why? Because at the start…" at bounding box center [335, 226] width 228 height 306
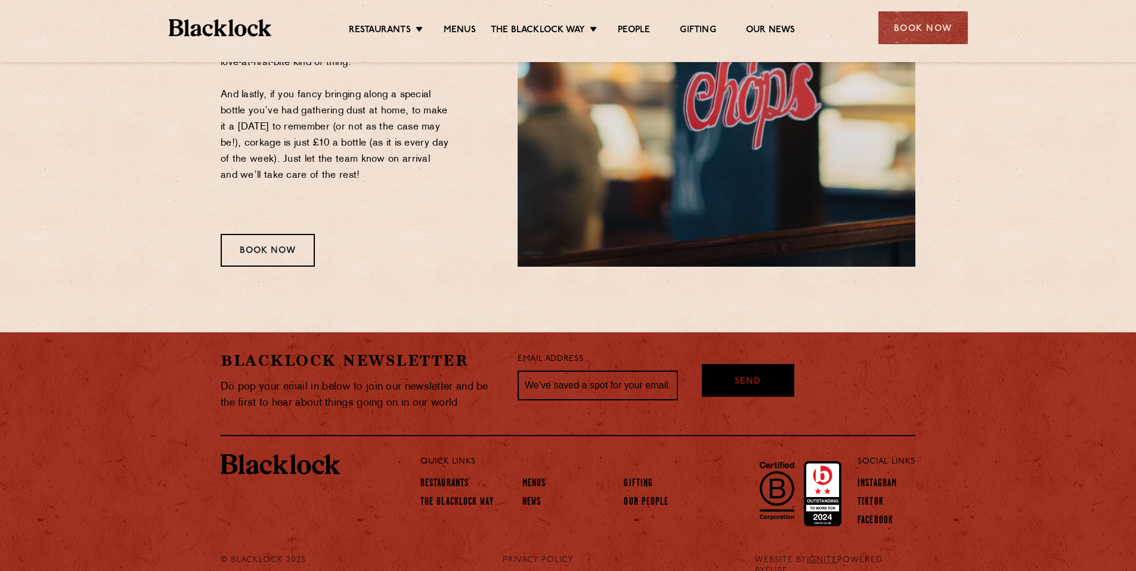
scroll to position [1550, 0]
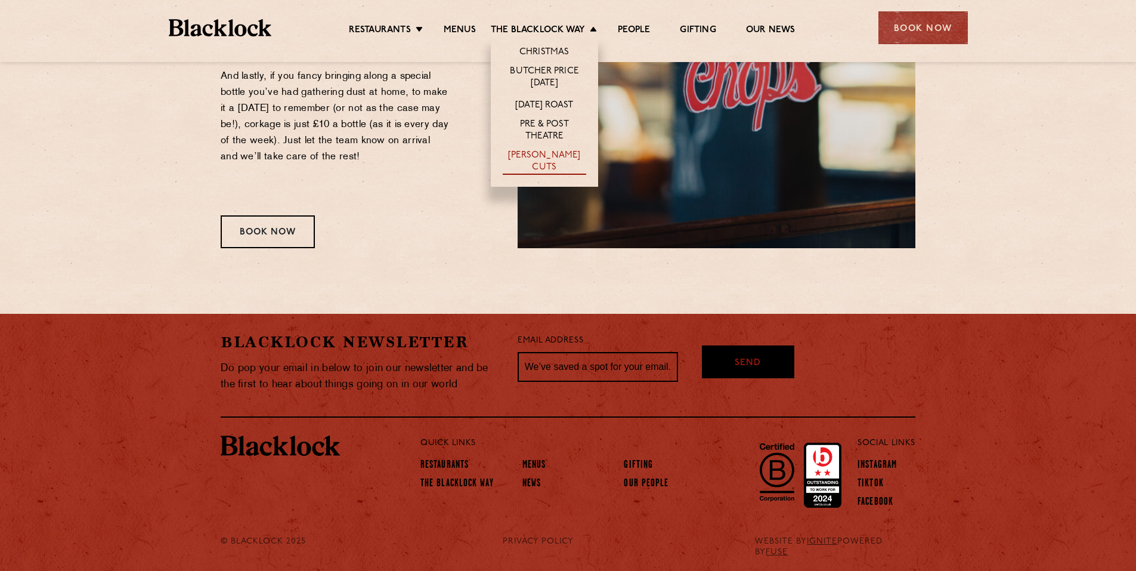
click at [547, 159] on link "[PERSON_NAME] Cuts" at bounding box center [544, 162] width 83 height 25
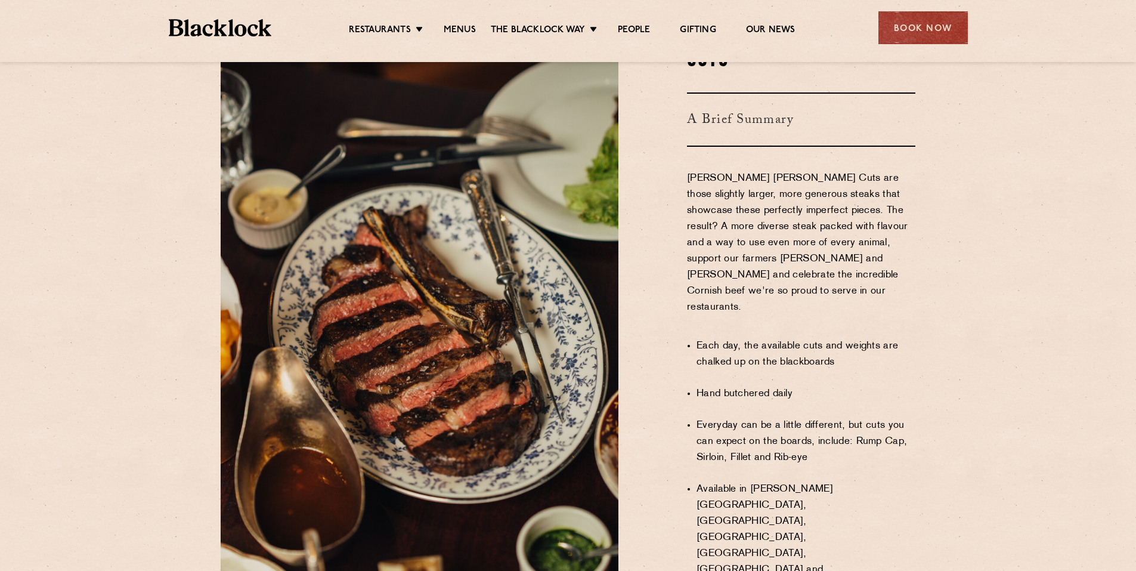
scroll to position [637, 0]
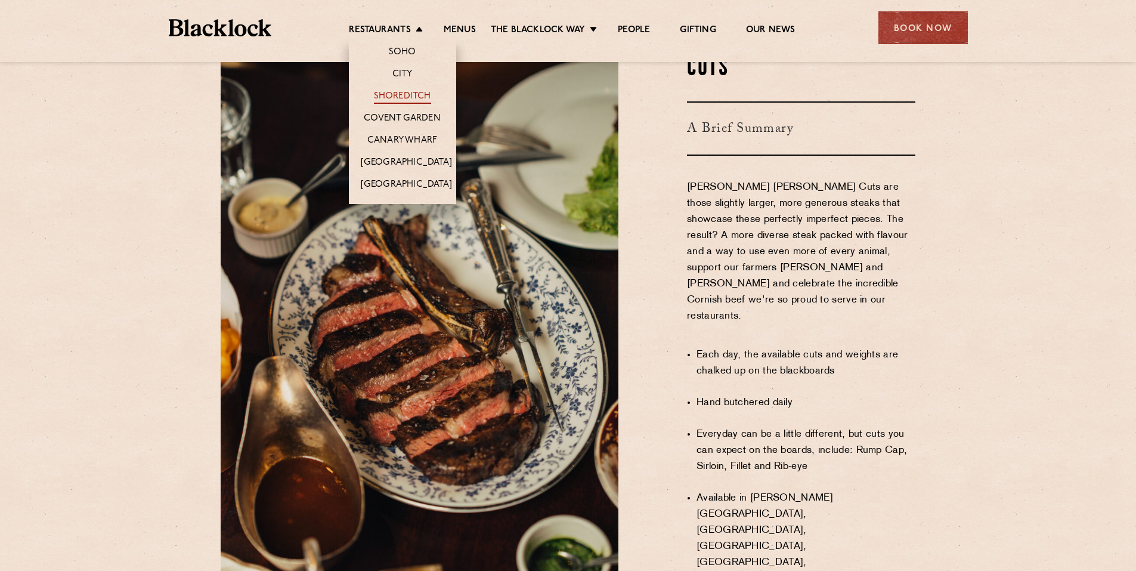
click at [413, 94] on link "Shoreditch" at bounding box center [402, 97] width 57 height 13
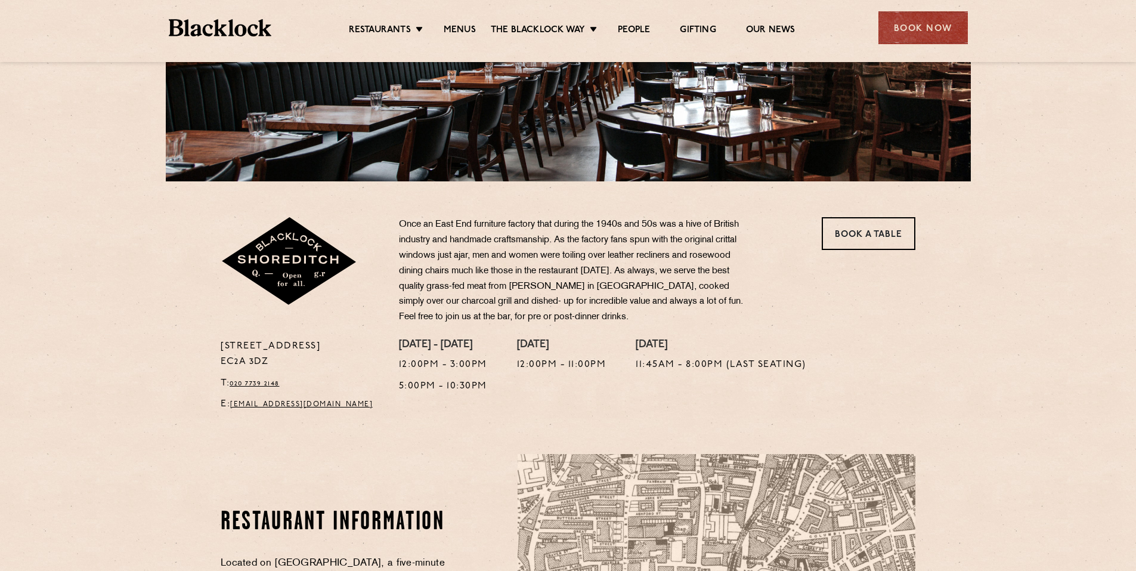
scroll to position [238, 0]
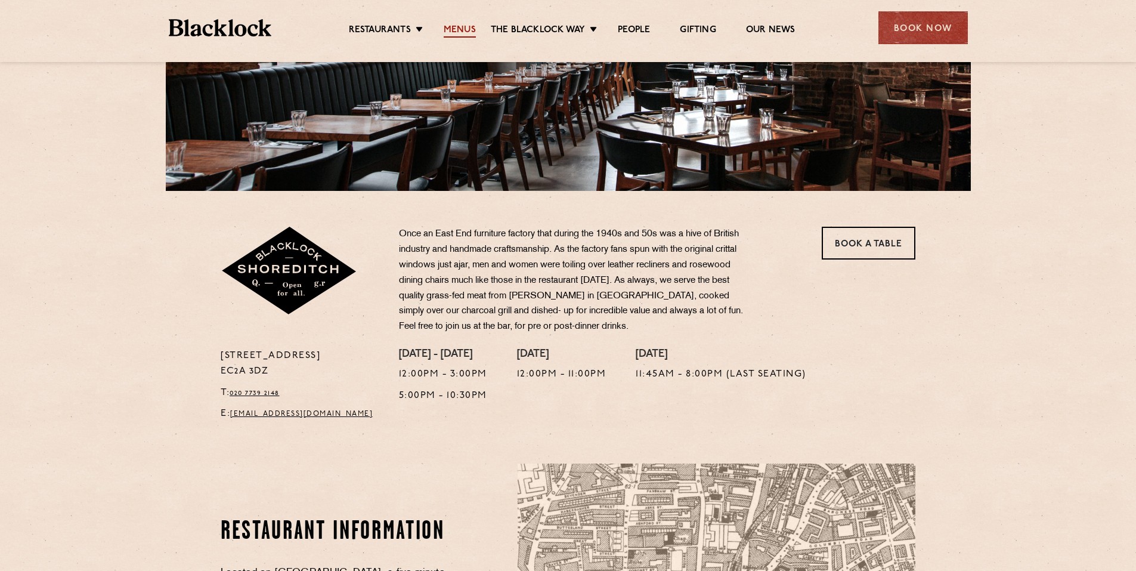
click at [463, 32] on link "Menus" at bounding box center [460, 30] width 32 height 13
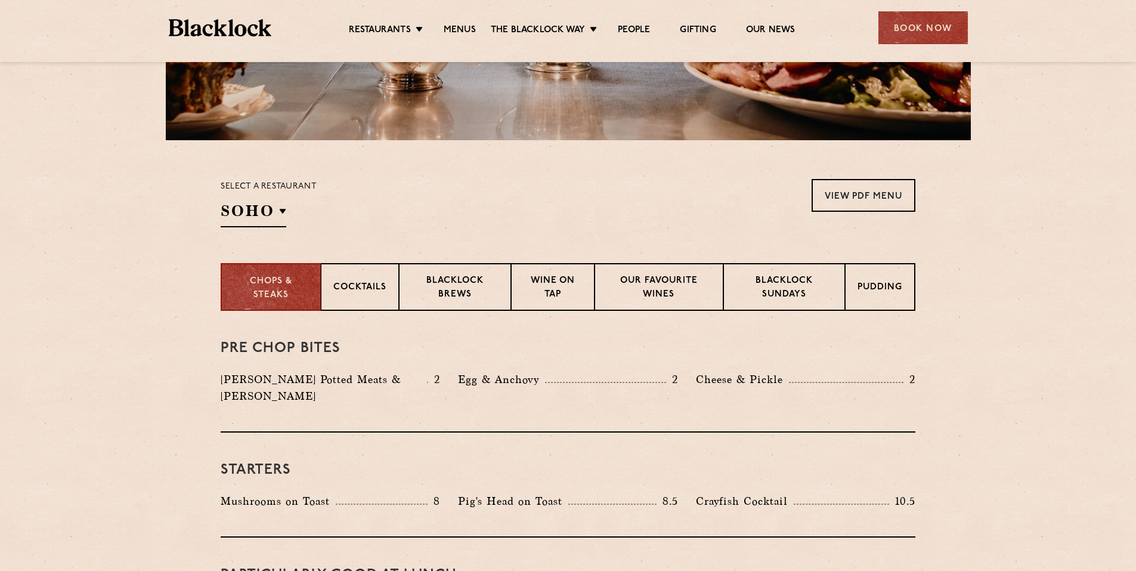
scroll to position [298, 0]
